Goal: Consume media (video, audio)

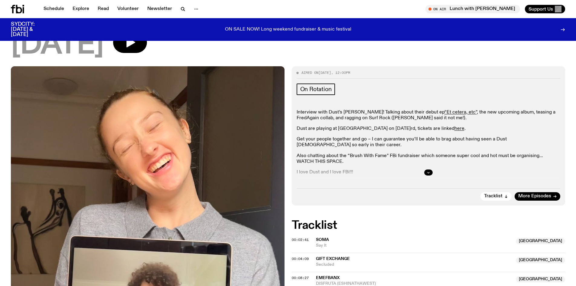
scroll to position [17, 0]
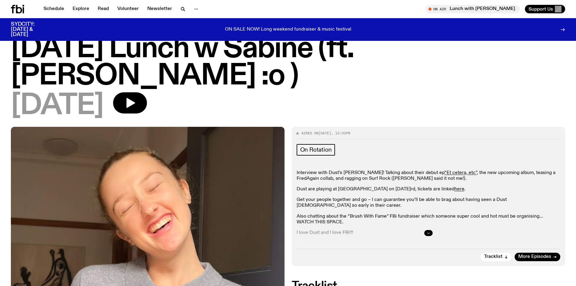
click at [428, 231] on icon "button" at bounding box center [429, 233] width 4 height 4
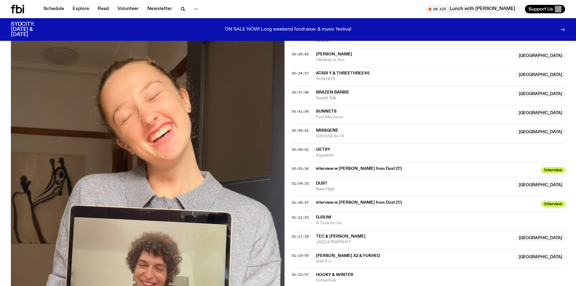
scroll to position [391, 0]
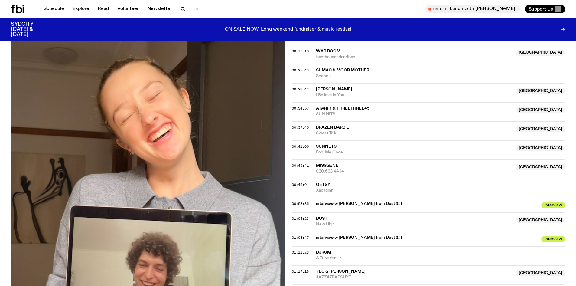
click at [347, 201] on span "interview w [PERSON_NAME] from Dust (!!!)" at bounding box center [427, 204] width 222 height 6
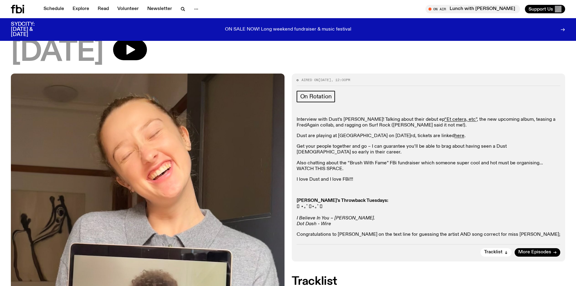
scroll to position [58, 0]
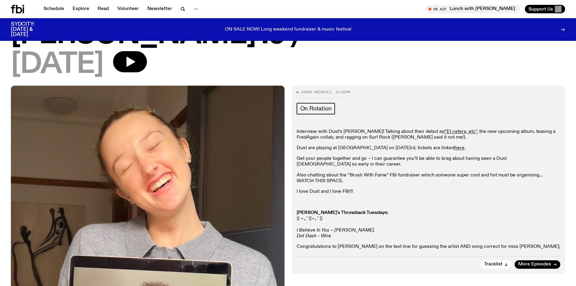
click at [185, 170] on img at bounding box center [148, 268] width 274 height 365
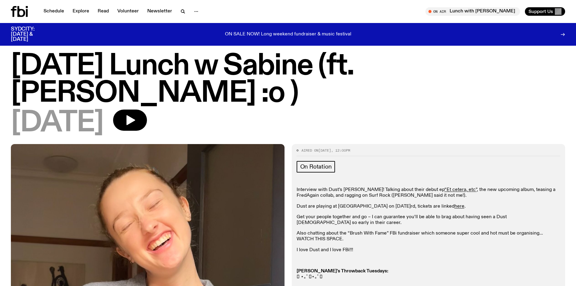
scroll to position [0, 0]
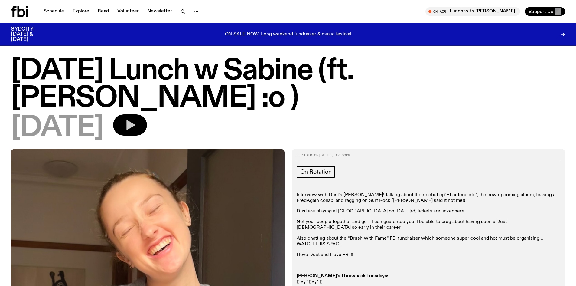
click at [136, 119] on icon "button" at bounding box center [130, 125] width 12 height 12
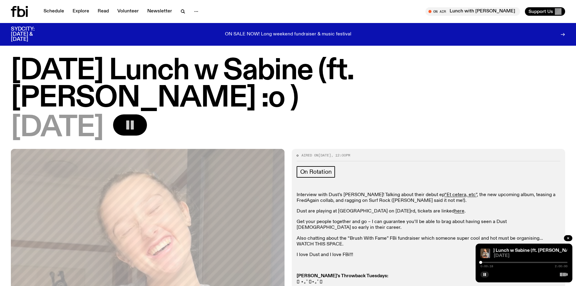
click at [508, 262] on div at bounding box center [523, 261] width 87 height 1
click at [515, 262] on div at bounding box center [523, 261] width 87 height 1
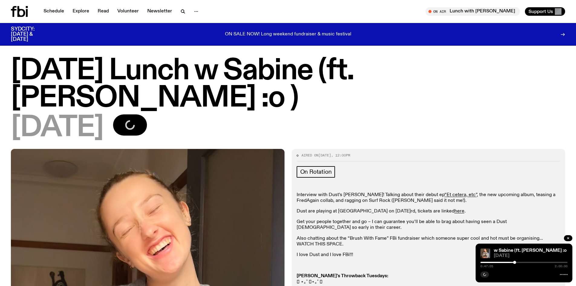
click at [519, 262] on div at bounding box center [523, 261] width 87 height 1
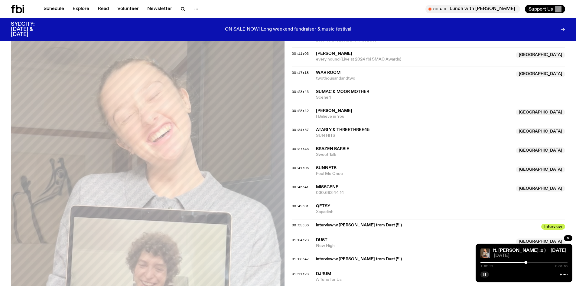
scroll to position [418, 0]
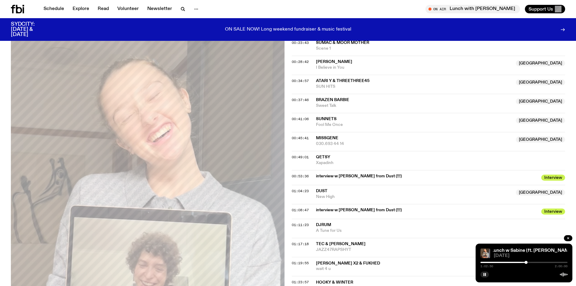
click at [528, 262] on div at bounding box center [523, 261] width 87 height 1
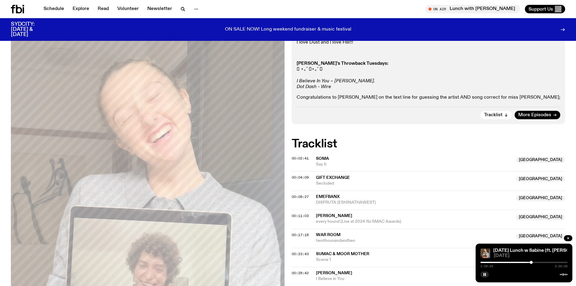
scroll to position [207, 0]
drag, startPoint x: 488, startPoint y: 276, endPoint x: 491, endPoint y: 274, distance: 3.2
click at [488, 276] on button "button" at bounding box center [484, 274] width 8 height 6
